Goal: Information Seeking & Learning: Learn about a topic

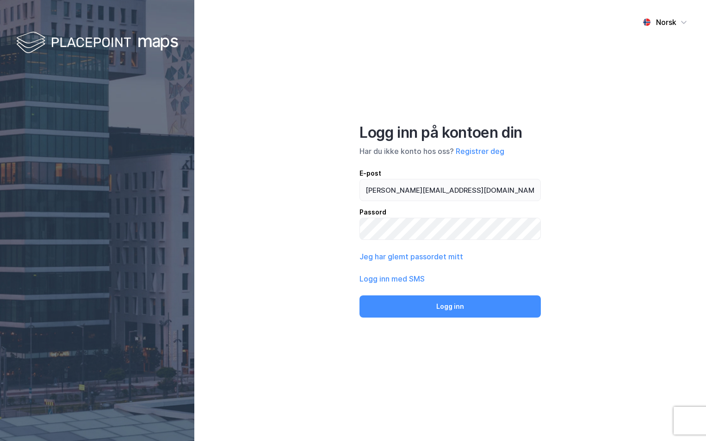
type input "[PERSON_NAME][EMAIL_ADDRESS][DOMAIN_NAME]"
click at [359, 296] on button "Logg inn" at bounding box center [449, 307] width 181 height 22
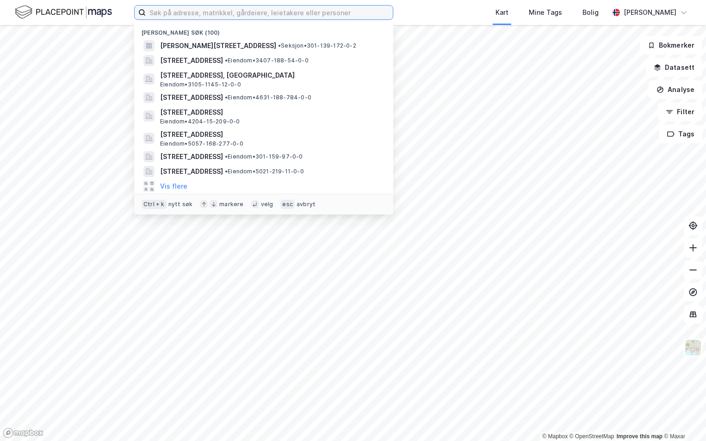
click at [186, 13] on input at bounding box center [269, 13] width 247 height 14
paste input "301-219/235/0/0"
type input "301-219/235/0/0"
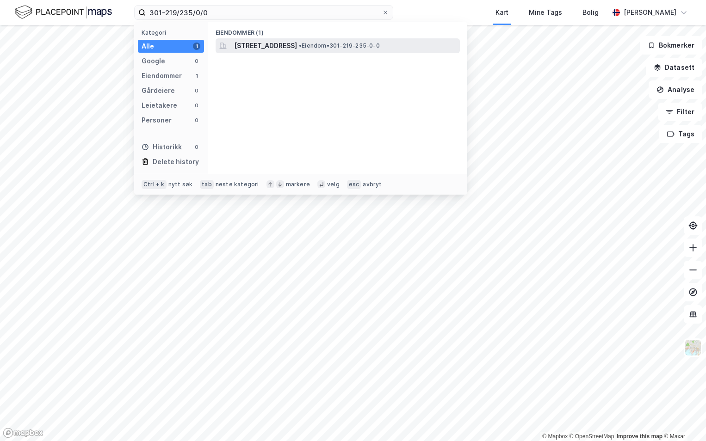
click at [271, 46] on span "[STREET_ADDRESS]" at bounding box center [265, 45] width 63 height 11
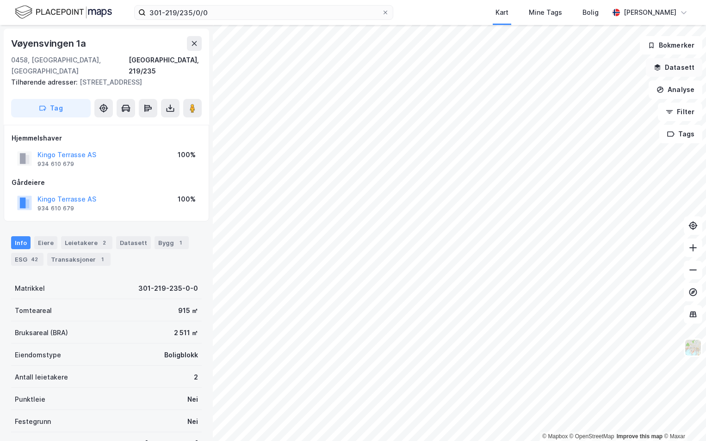
click at [674, 64] on button "Datasett" at bounding box center [674, 67] width 56 height 19
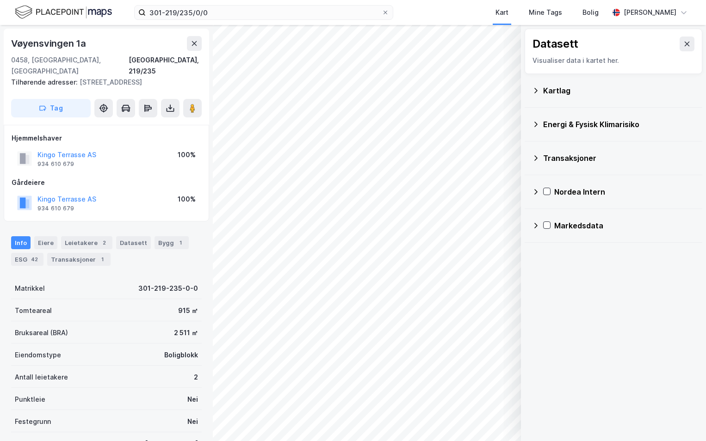
click at [552, 87] on div "Kartlag" at bounding box center [619, 90] width 152 height 11
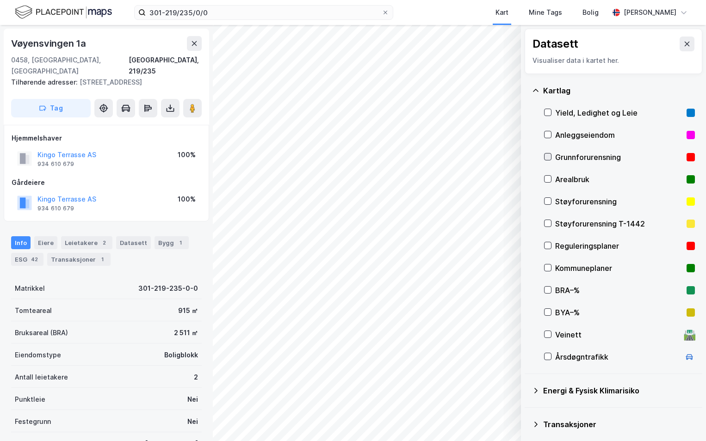
click at [548, 158] on icon at bounding box center [547, 156] width 5 height 3
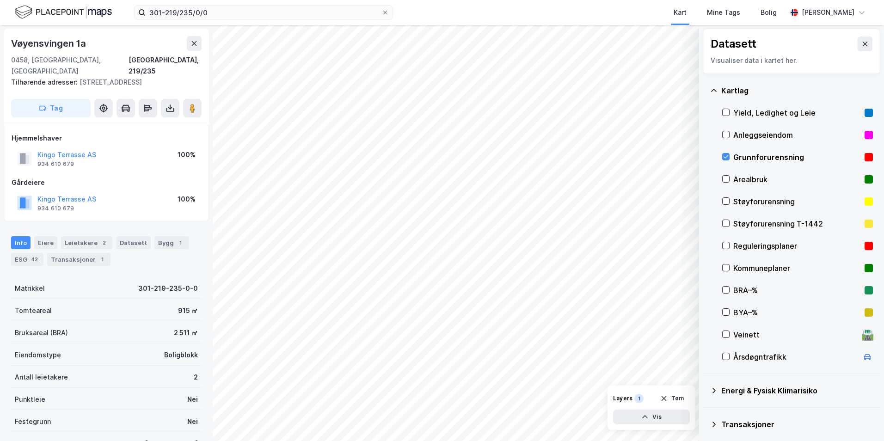
scroll to position [72, 0]
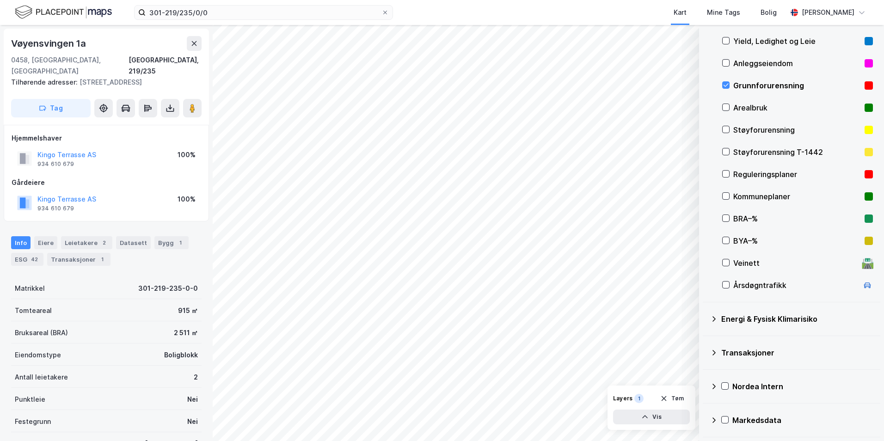
click at [705, 318] on icon at bounding box center [714, 318] width 7 height 7
click at [705, 340] on icon at bounding box center [737, 341] width 6 height 6
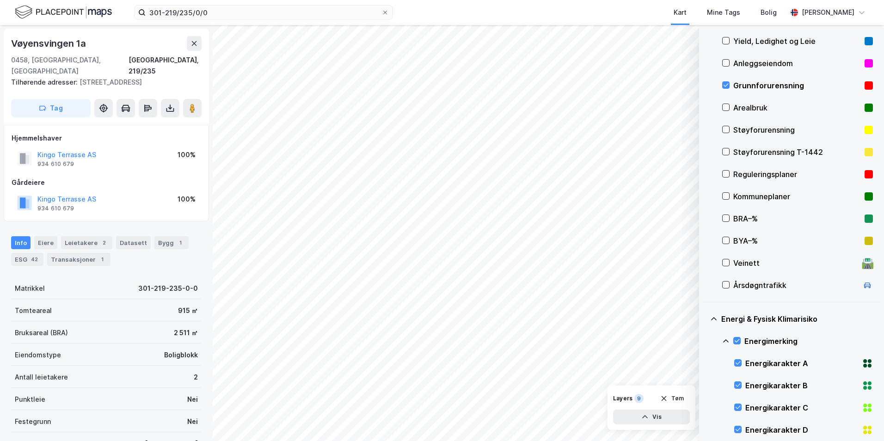
click at [705, 341] on icon at bounding box center [727, 341] width 6 height 3
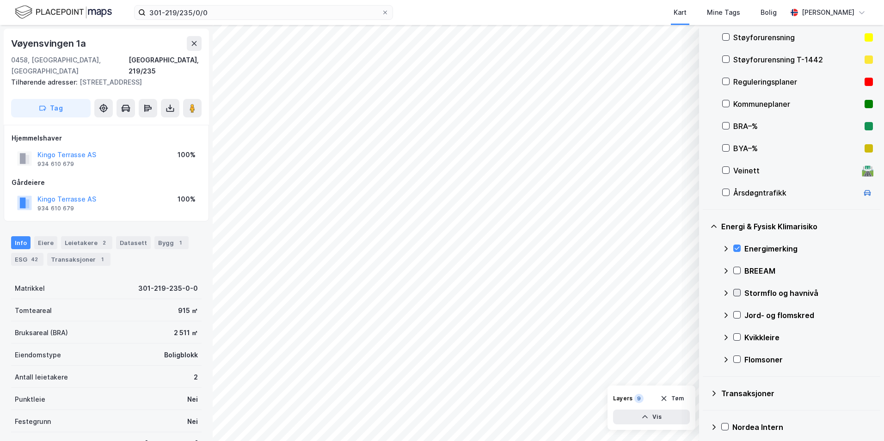
click at [705, 292] on icon at bounding box center [737, 293] width 6 height 6
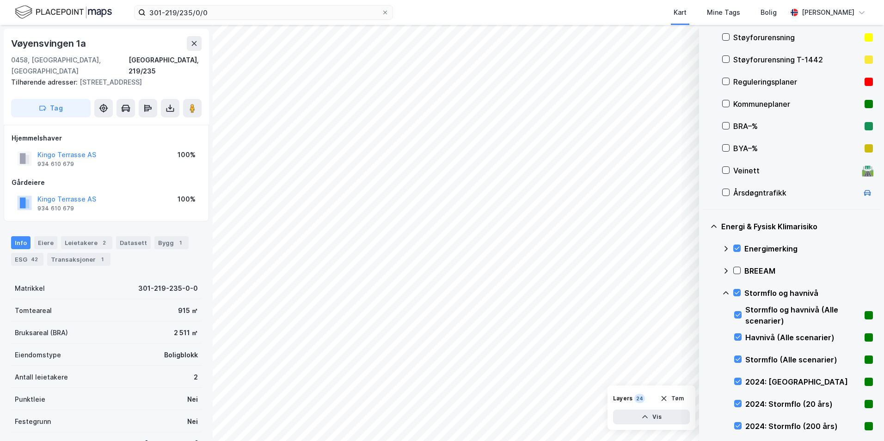
click at [705, 294] on icon at bounding box center [726, 293] width 7 height 7
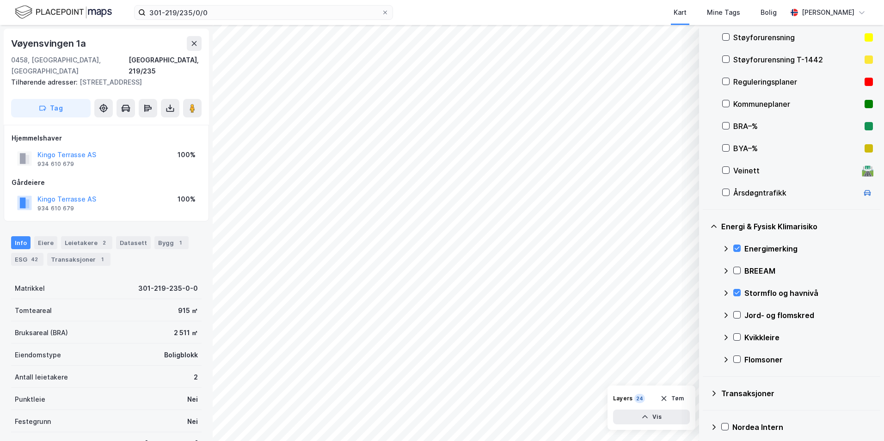
scroll to position [118, 0]
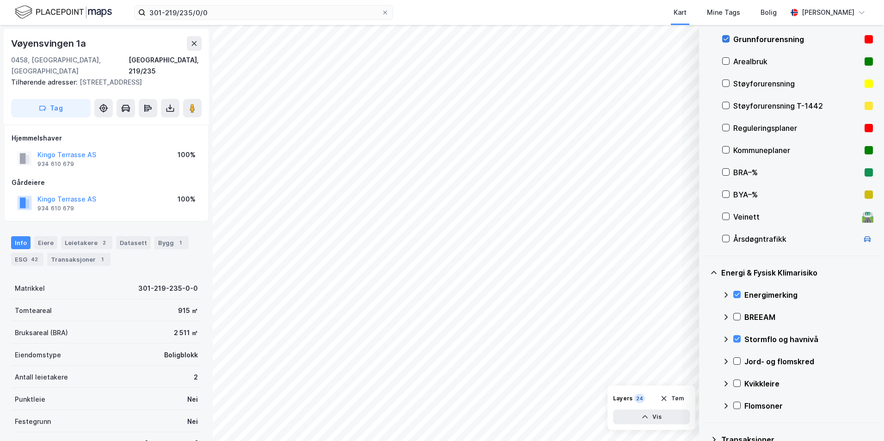
click at [705, 39] on icon at bounding box center [726, 39] width 6 height 6
click at [705, 365] on icon at bounding box center [737, 361] width 6 height 6
click at [705, 361] on icon at bounding box center [726, 361] width 7 height 7
click at [705, 383] on icon at bounding box center [737, 383] width 6 height 6
click at [705, 382] on icon at bounding box center [726, 383] width 7 height 7
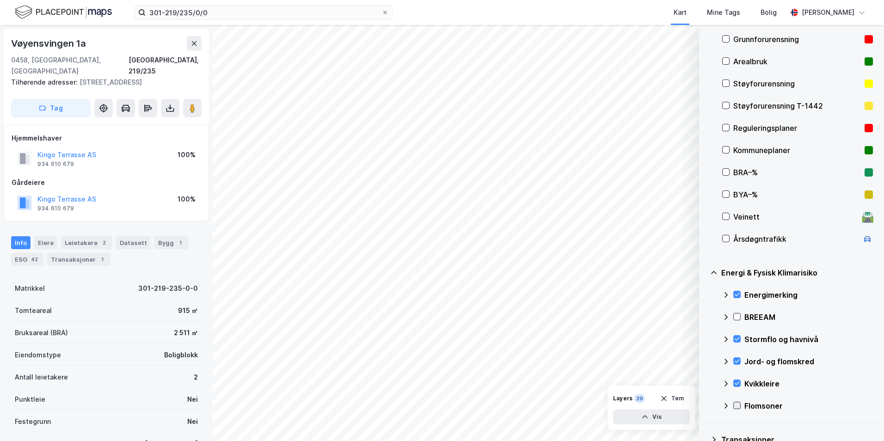
click at [705, 404] on icon at bounding box center [737, 405] width 6 height 6
click at [705, 406] on icon at bounding box center [726, 405] width 7 height 7
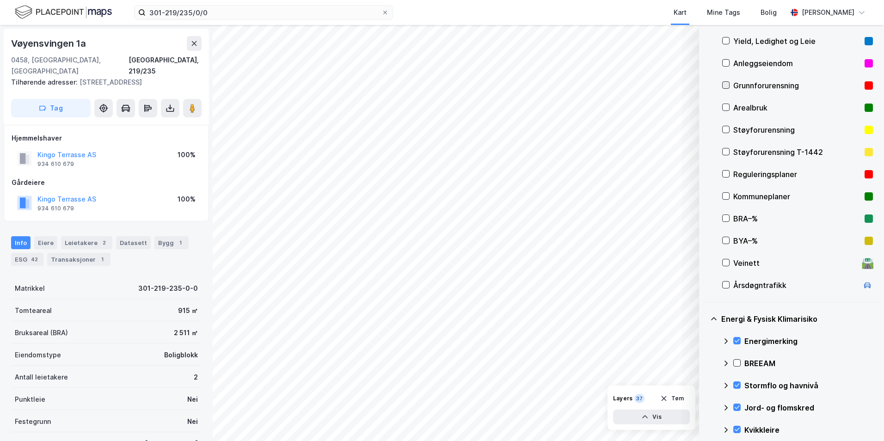
click at [705, 85] on icon at bounding box center [726, 85] width 6 height 6
